Goal: Check status: Check status

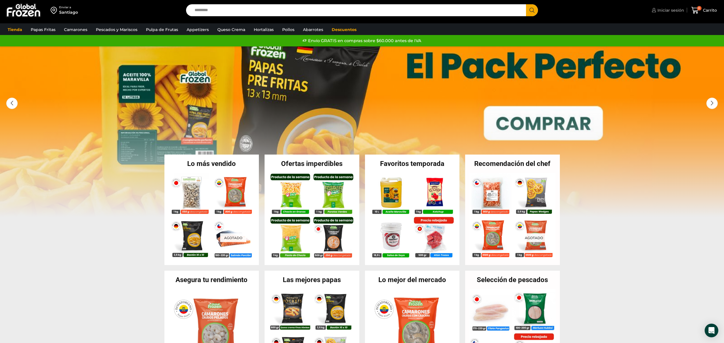
click at [665, 10] on span "Iniciar sesión" at bounding box center [670, 10] width 28 height 6
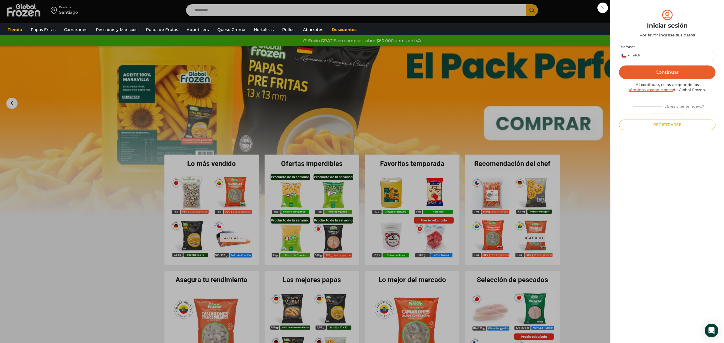
click at [661, 73] on button "Continuar" at bounding box center [667, 72] width 96 height 14
click at [654, 55] on input "Teléfono *" at bounding box center [667, 56] width 96 height 11
type input "*********"
click at [666, 71] on button "Continuar" at bounding box center [667, 72] width 96 height 14
click at [626, 57] on input "text" at bounding box center [627, 55] width 14 height 11
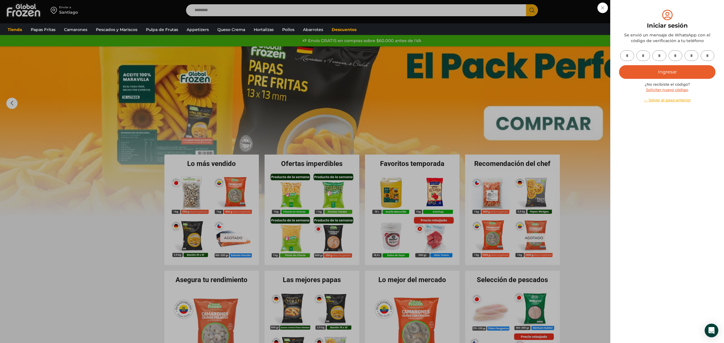
type input "*"
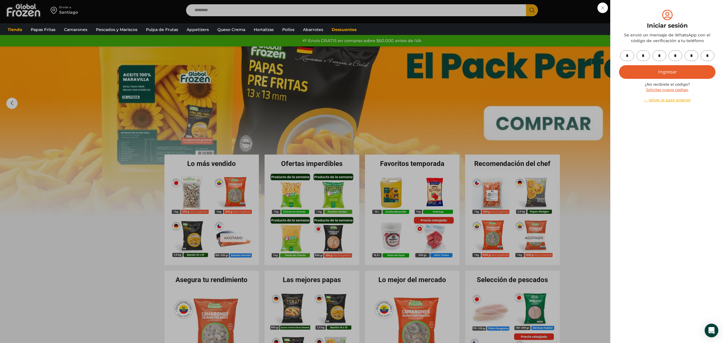
type input "*"
click at [634, 71] on button "Ingresar" at bounding box center [667, 72] width 96 height 14
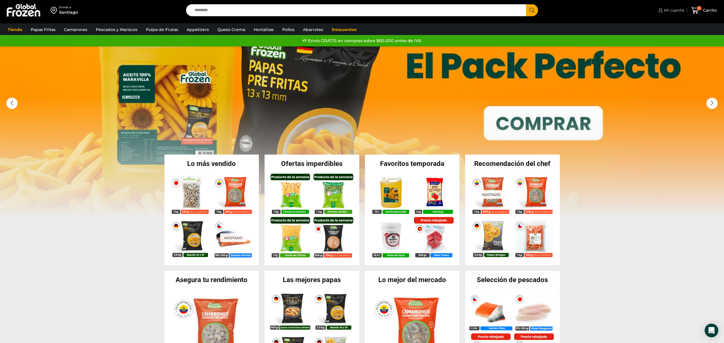
click at [666, 8] on span "Mi cuenta" at bounding box center [673, 10] width 22 height 6
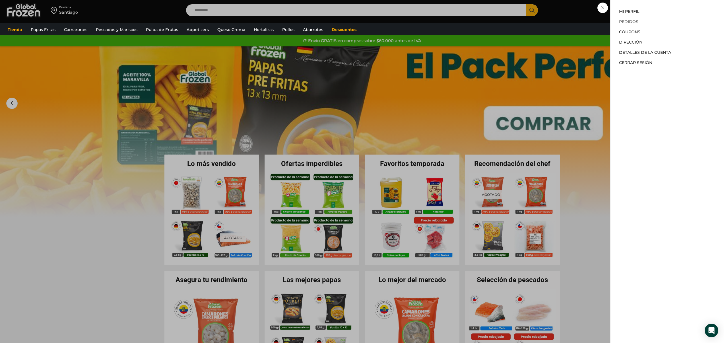
click at [631, 21] on link "Pedidos" at bounding box center [628, 21] width 19 height 5
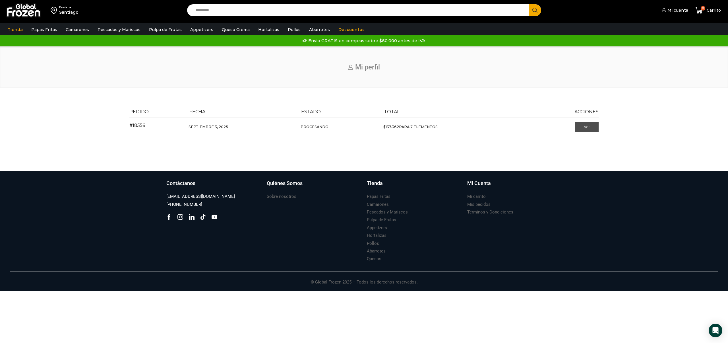
click at [581, 128] on link "Ver" at bounding box center [587, 127] width 24 height 10
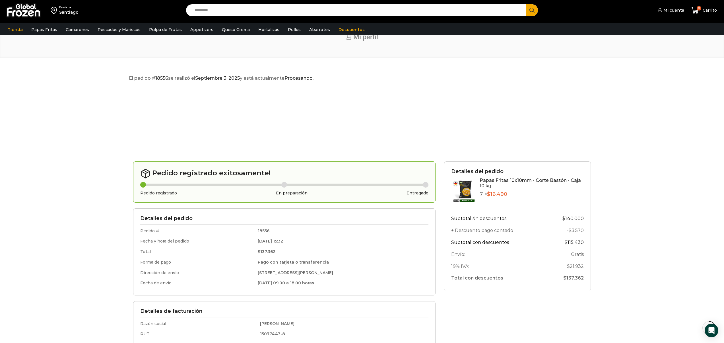
scroll to position [105, 0]
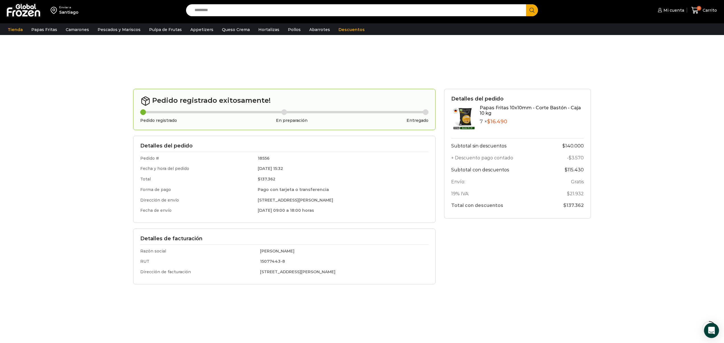
click at [712, 328] on icon "Open Intercom Messenger" at bounding box center [711, 329] width 7 height 7
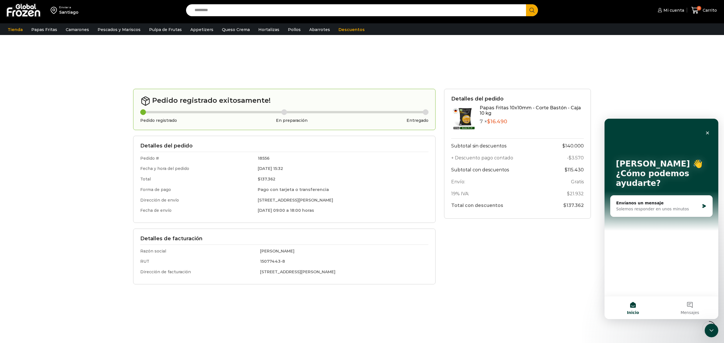
scroll to position [0, 0]
click at [661, 203] on div "Envíanos un mensaje" at bounding box center [657, 203] width 83 height 6
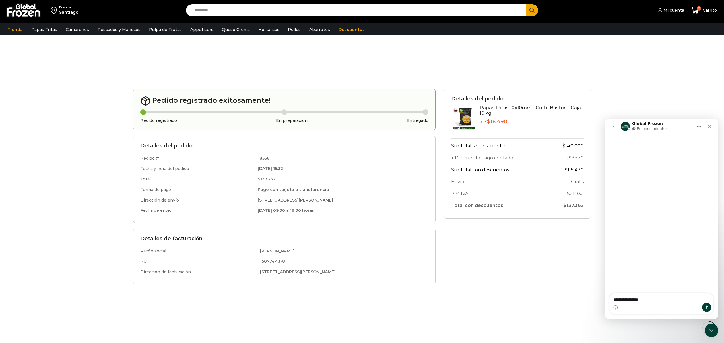
type textarea "**********"
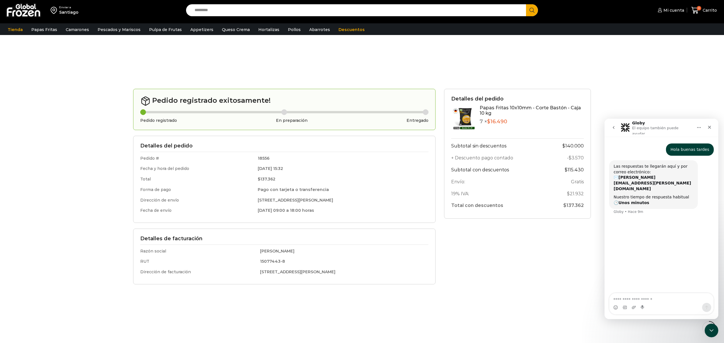
click at [255, 158] on td "18556" at bounding box center [341, 158] width 173 height 12
copy td "18556"
